Goal: Information Seeking & Learning: Check status

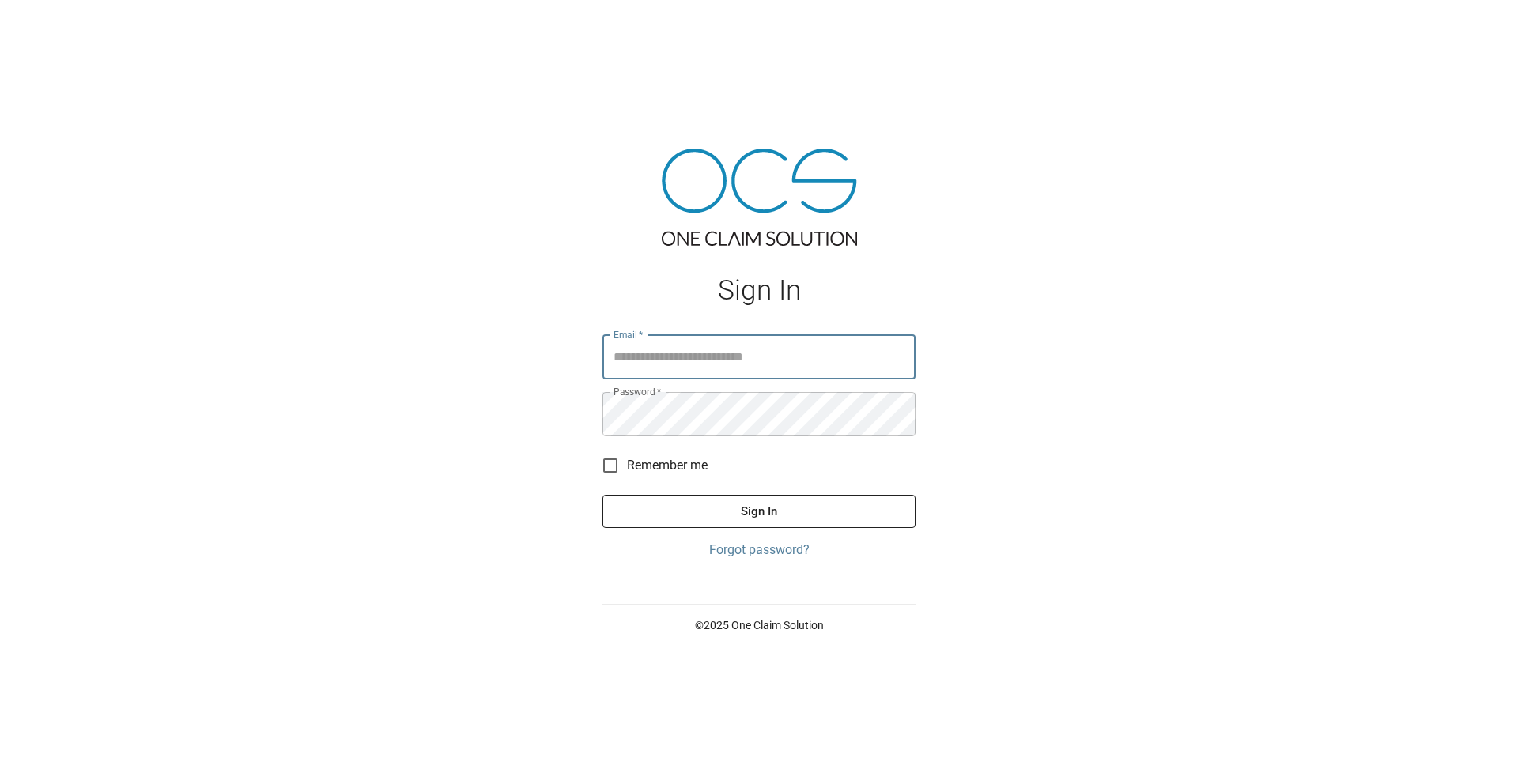
type input "**********"
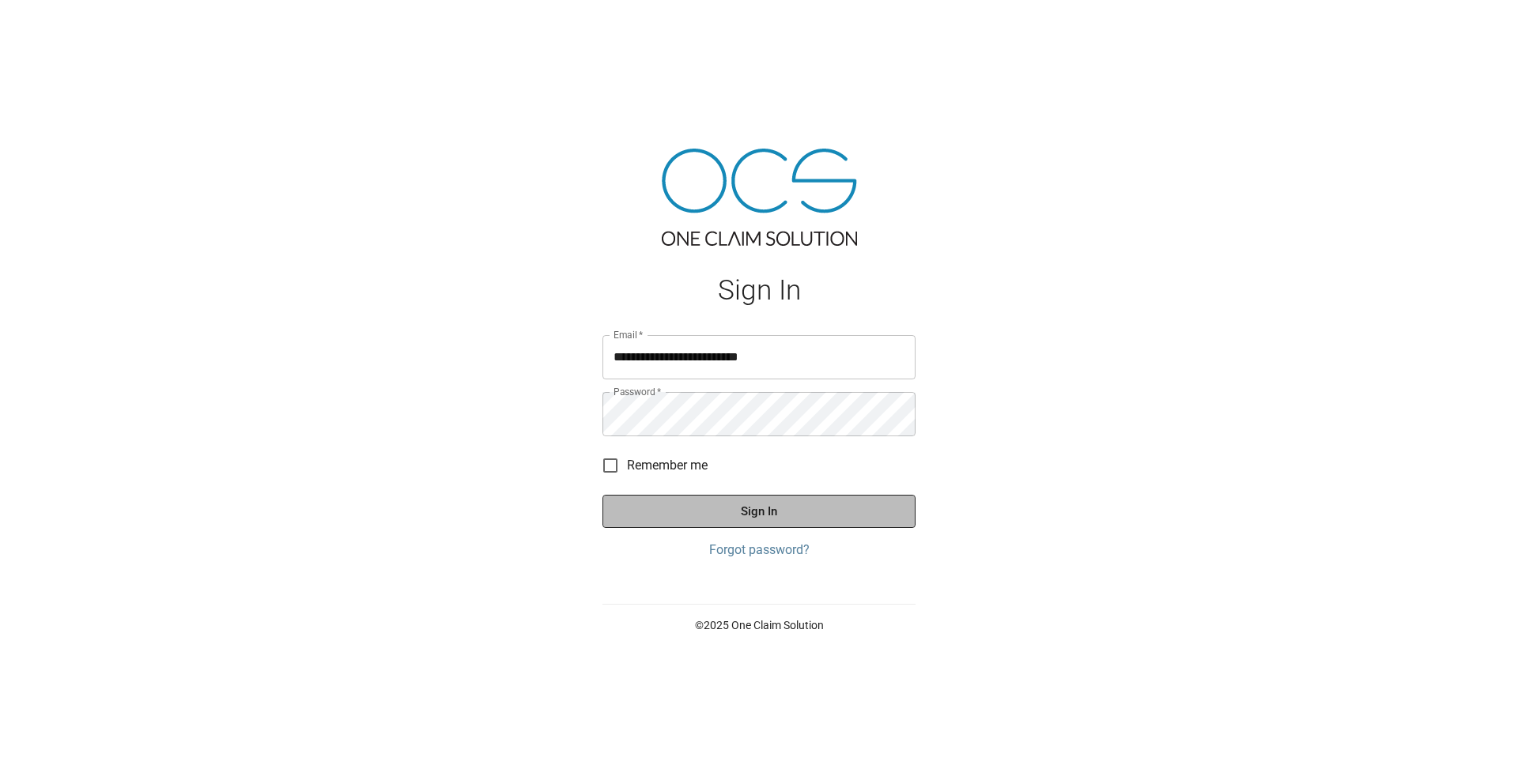
click at [679, 508] on button "Sign In" at bounding box center [759, 511] width 313 height 34
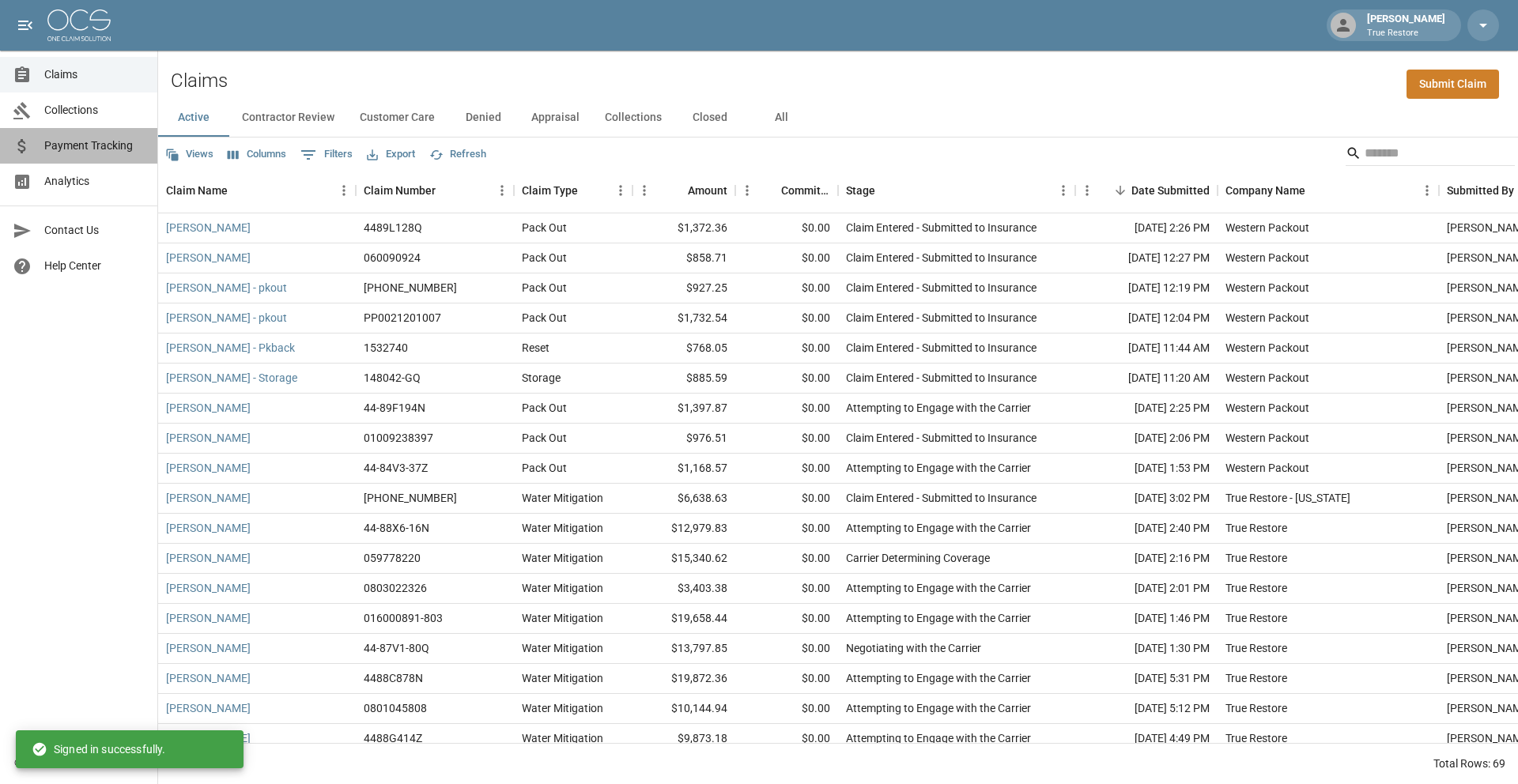
click at [102, 146] on span "Payment Tracking" at bounding box center [94, 146] width 101 height 16
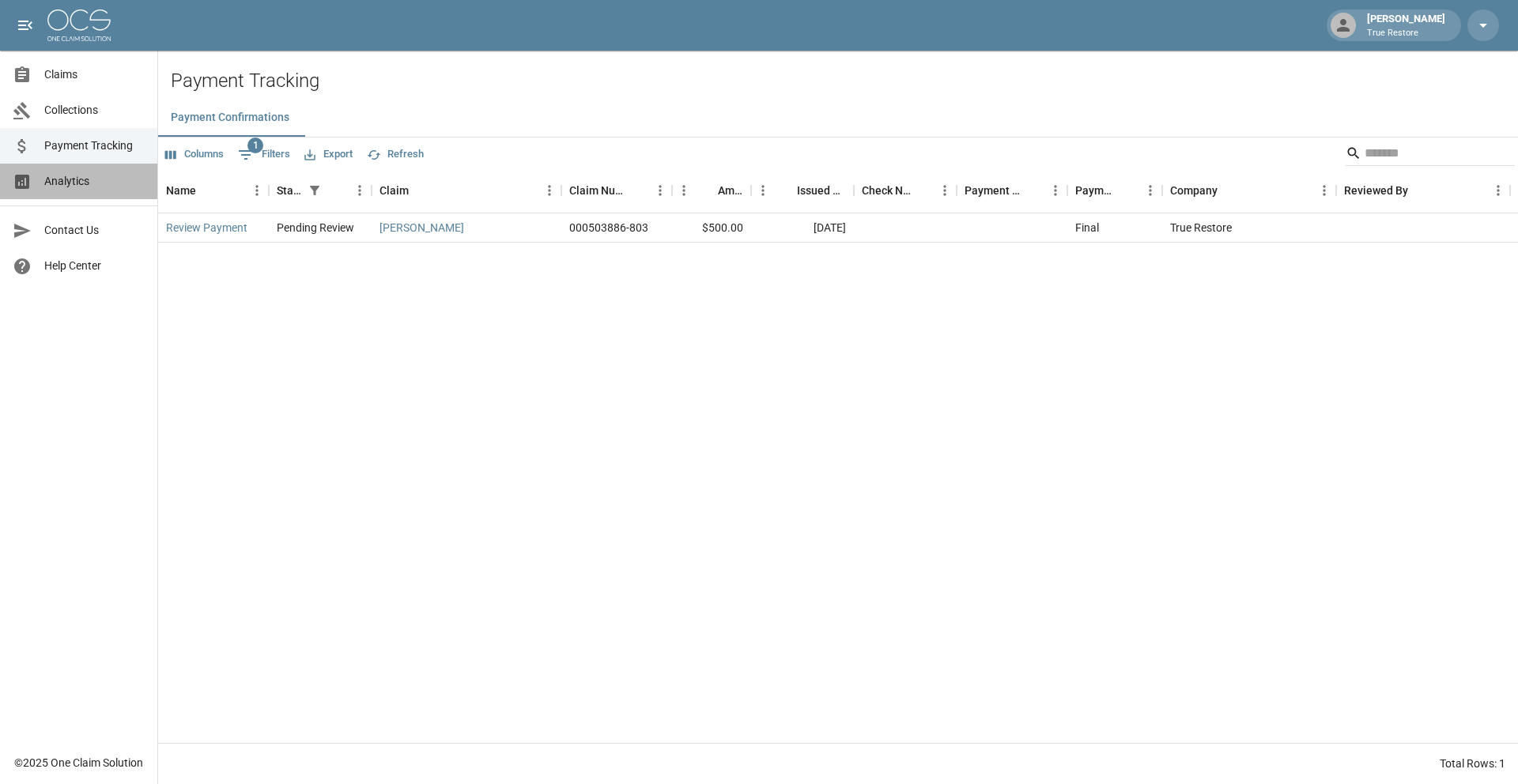
click at [93, 182] on span "Analytics" at bounding box center [94, 181] width 101 height 16
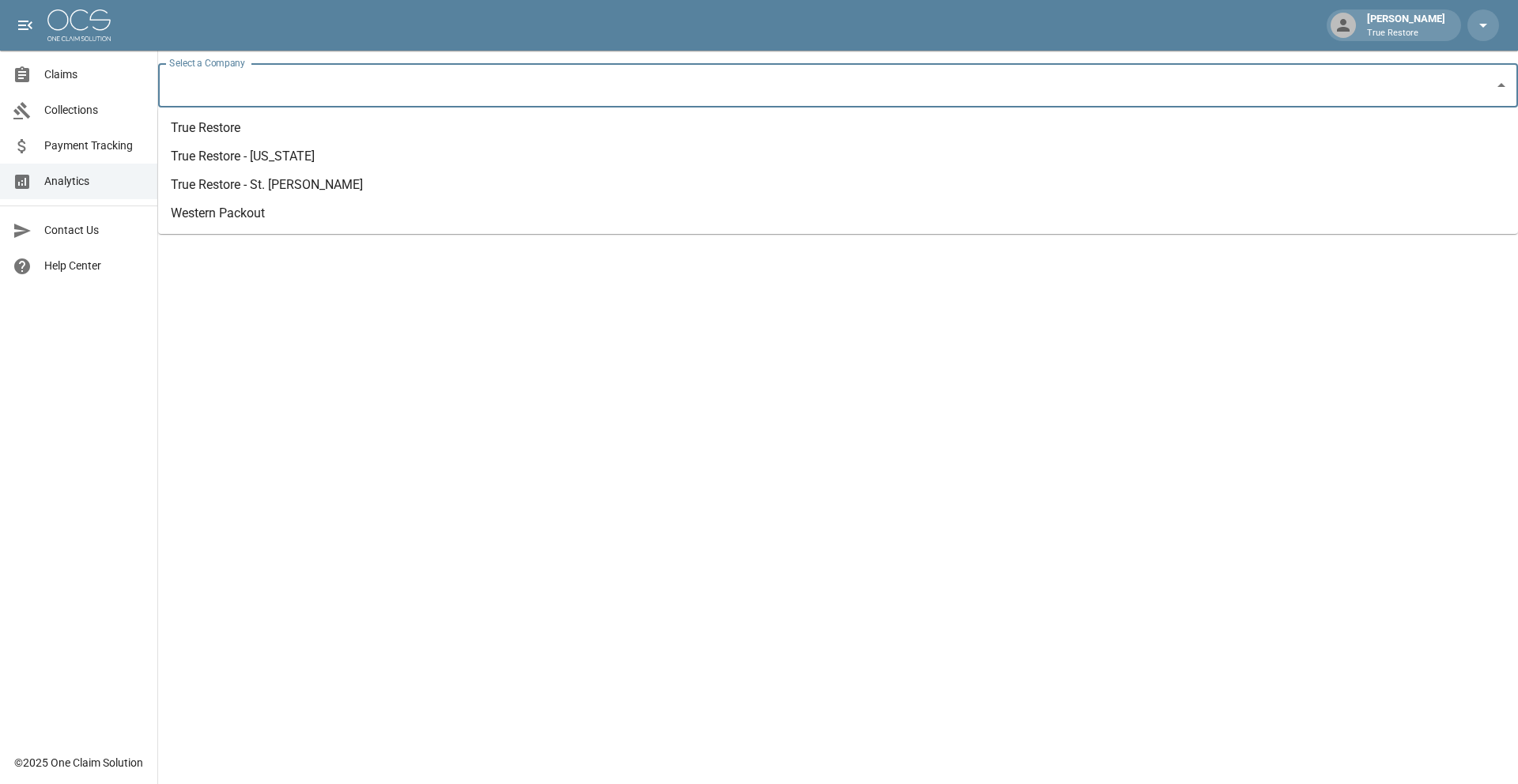
click at [451, 86] on input "Select a Company" at bounding box center [826, 84] width 1322 height 30
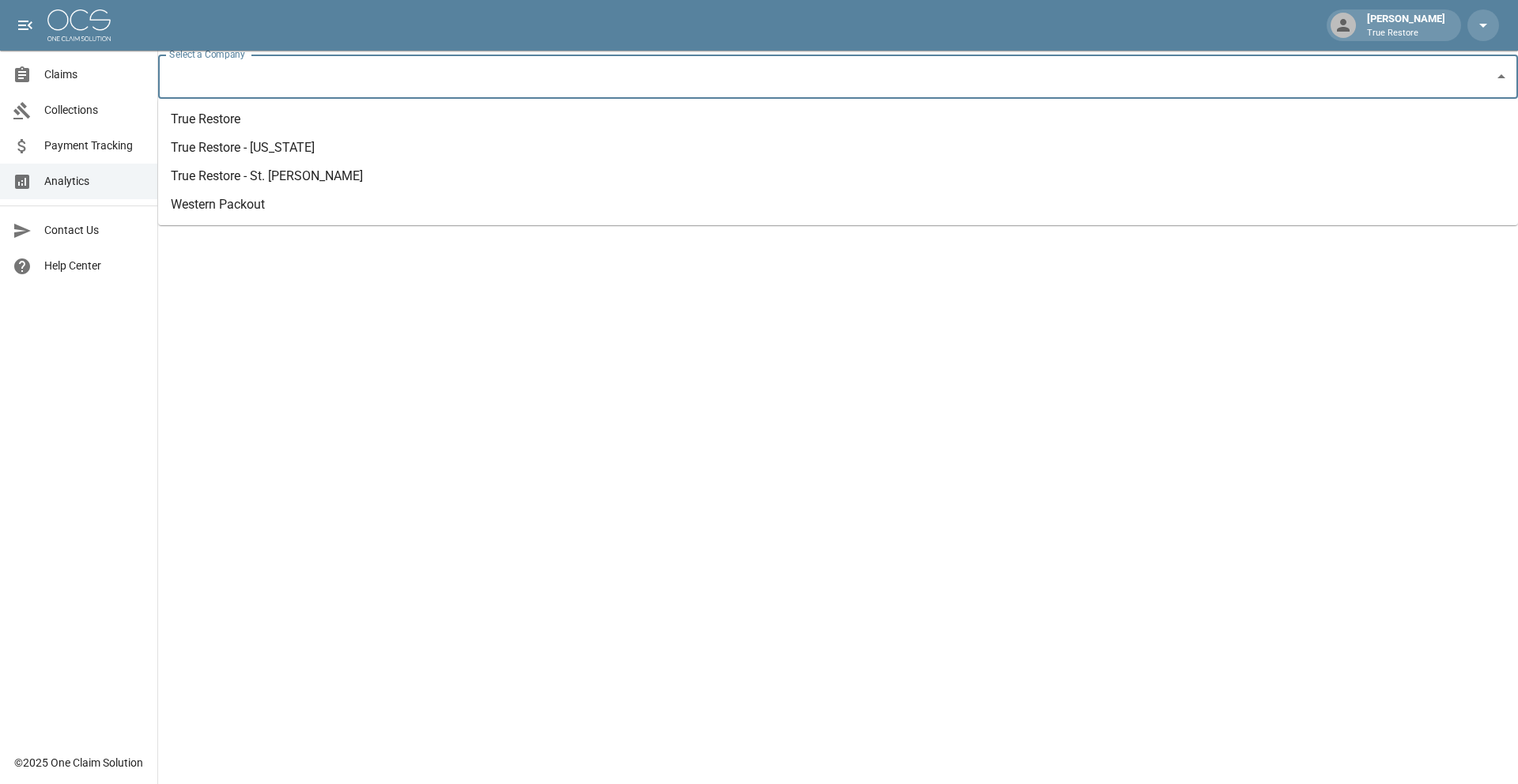
scroll to position [11, 0]
click at [351, 173] on li "True Restore - St. [PERSON_NAME]" at bounding box center [838, 175] width 1360 height 29
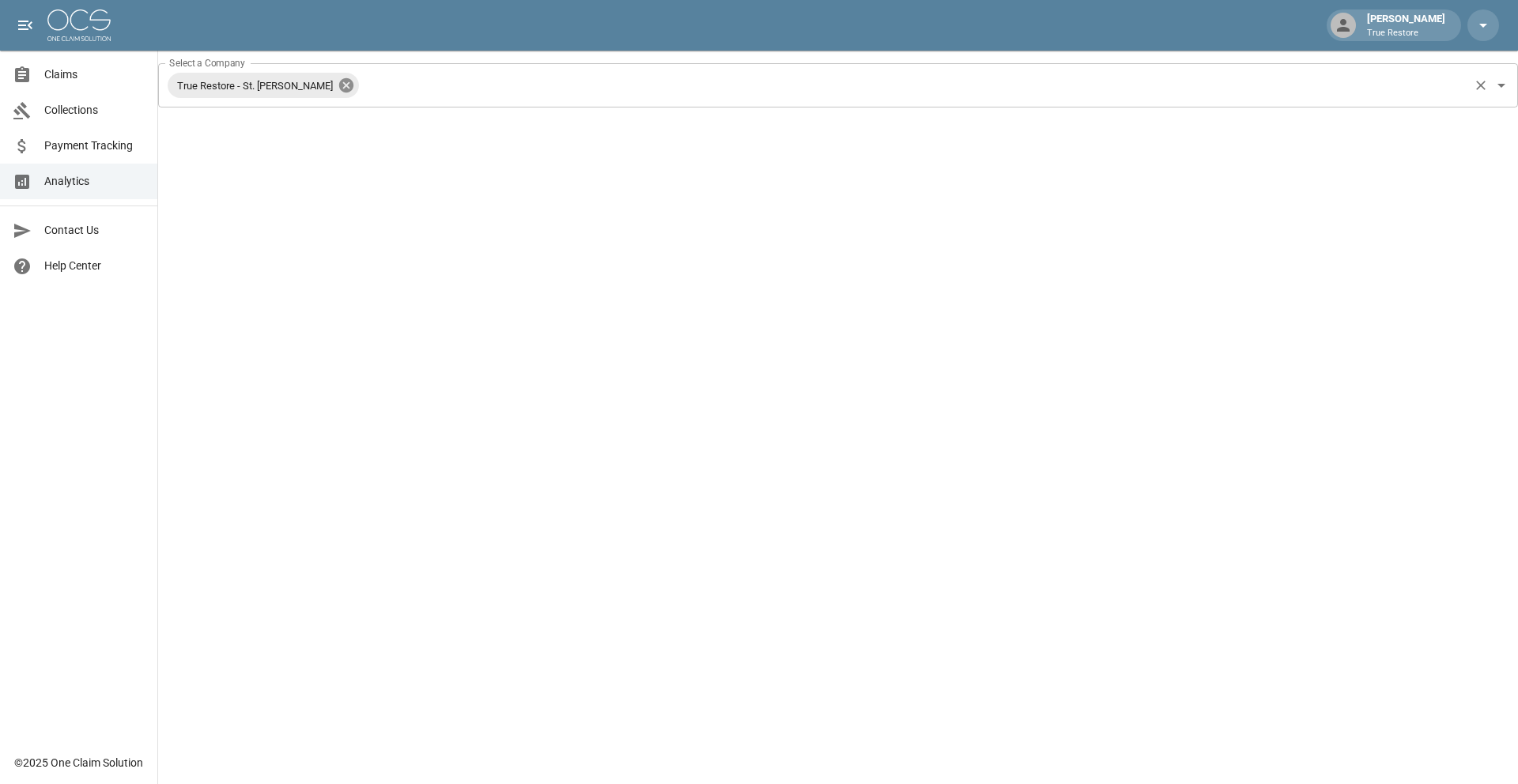
click at [337, 83] on icon at bounding box center [346, 85] width 17 height 17
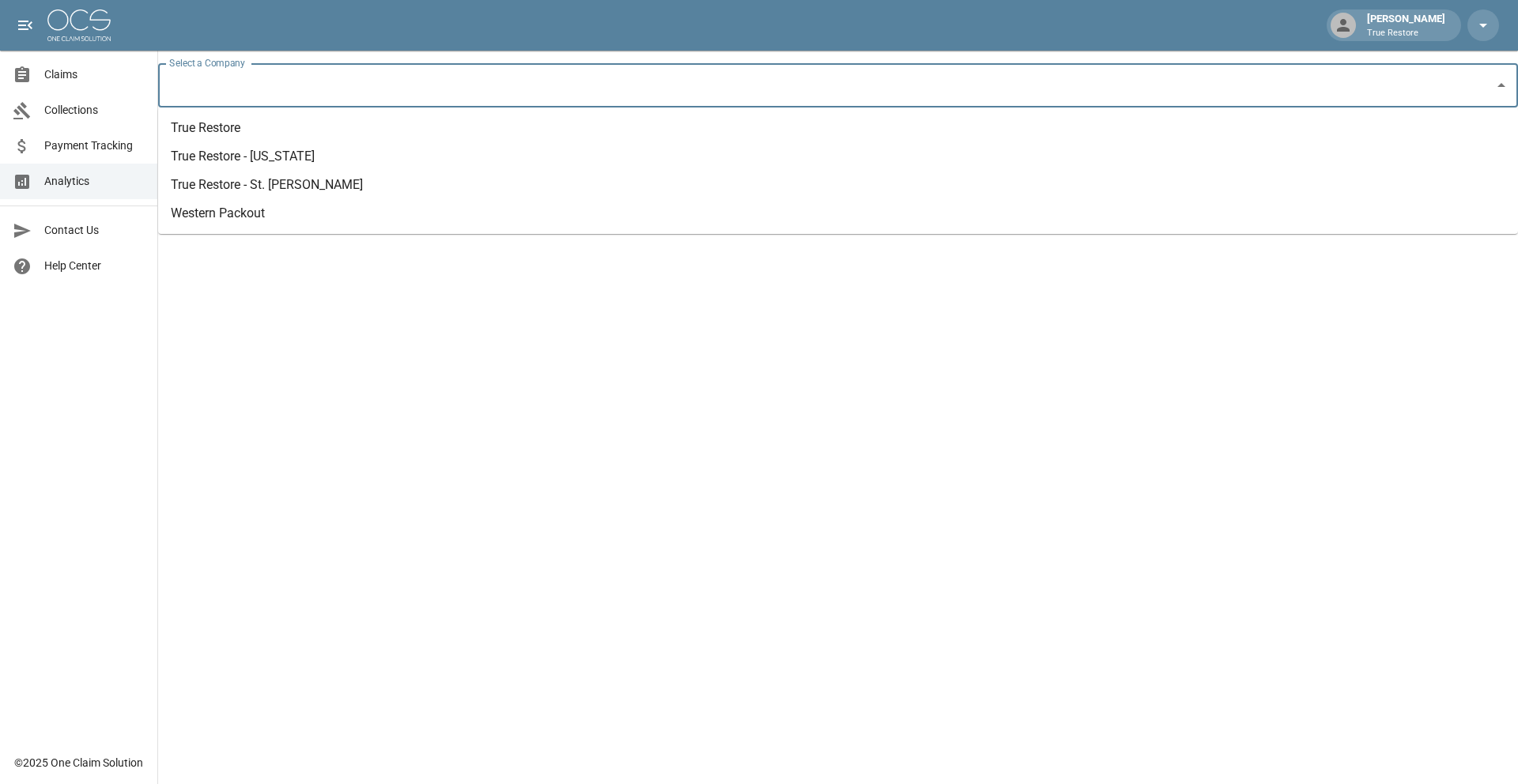
click at [336, 83] on input "Select a Company" at bounding box center [826, 84] width 1322 height 30
click at [265, 214] on li "Western Packout" at bounding box center [838, 213] width 1360 height 29
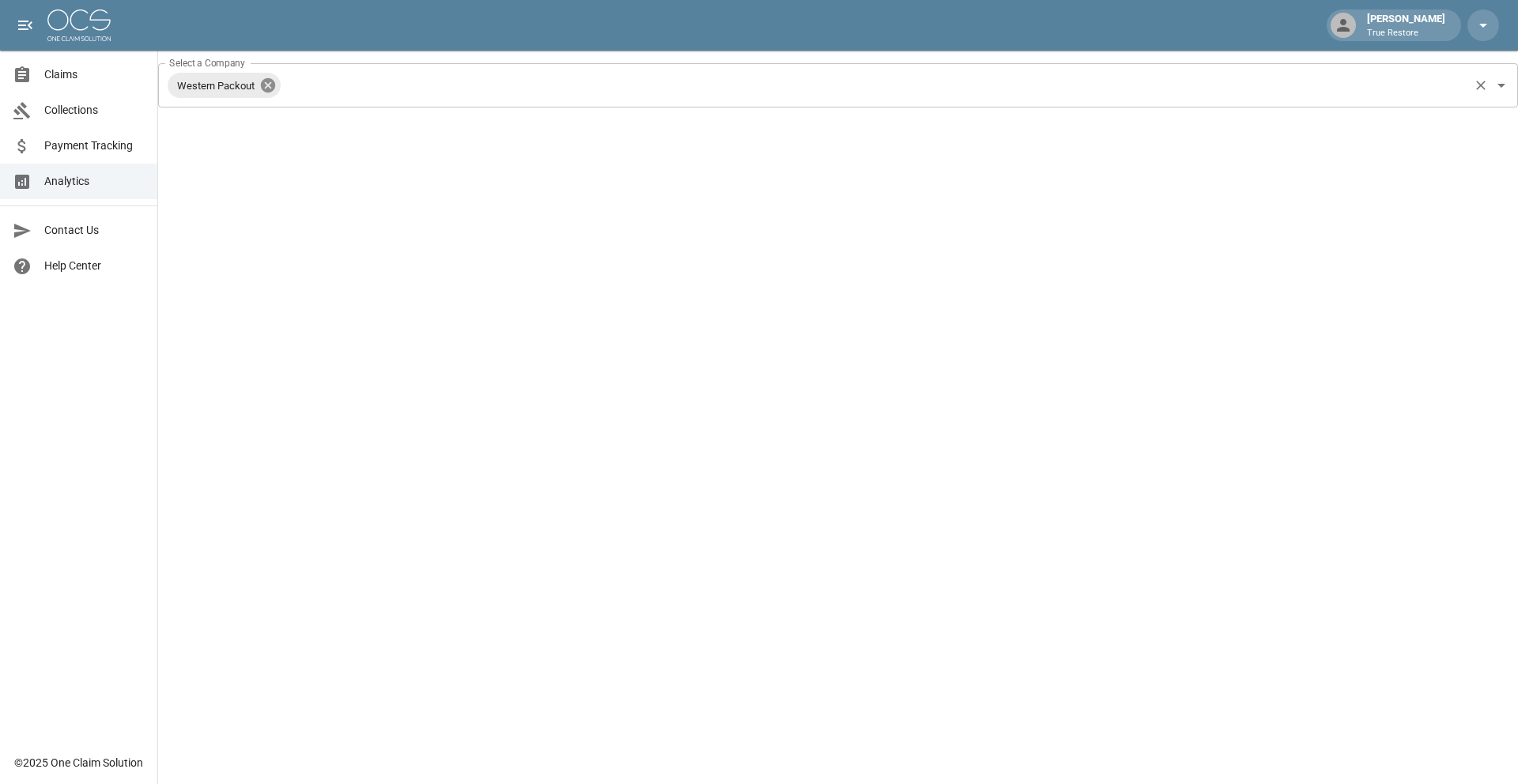
click at [269, 86] on icon at bounding box center [267, 85] width 14 height 14
